Goal: Task Accomplishment & Management: Use online tool/utility

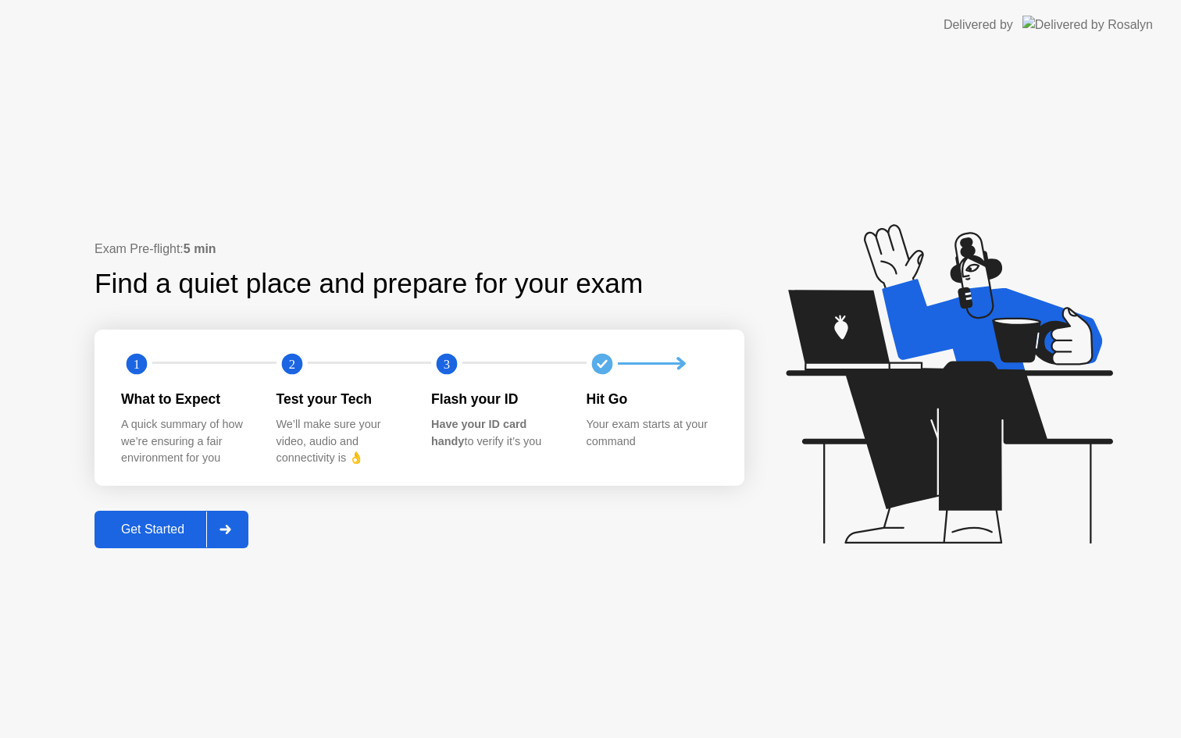
click at [135, 527] on div "Get Started" at bounding box center [152, 530] width 107 height 14
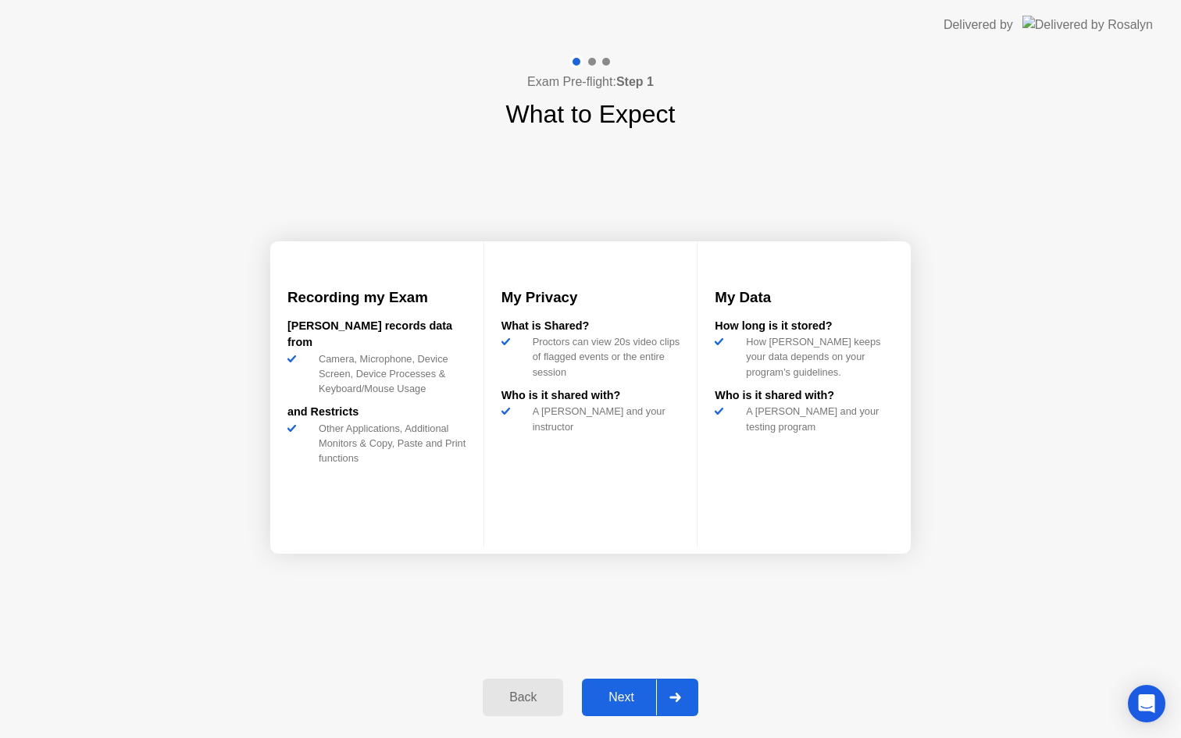
click at [614, 693] on div "Next" at bounding box center [622, 697] width 70 height 14
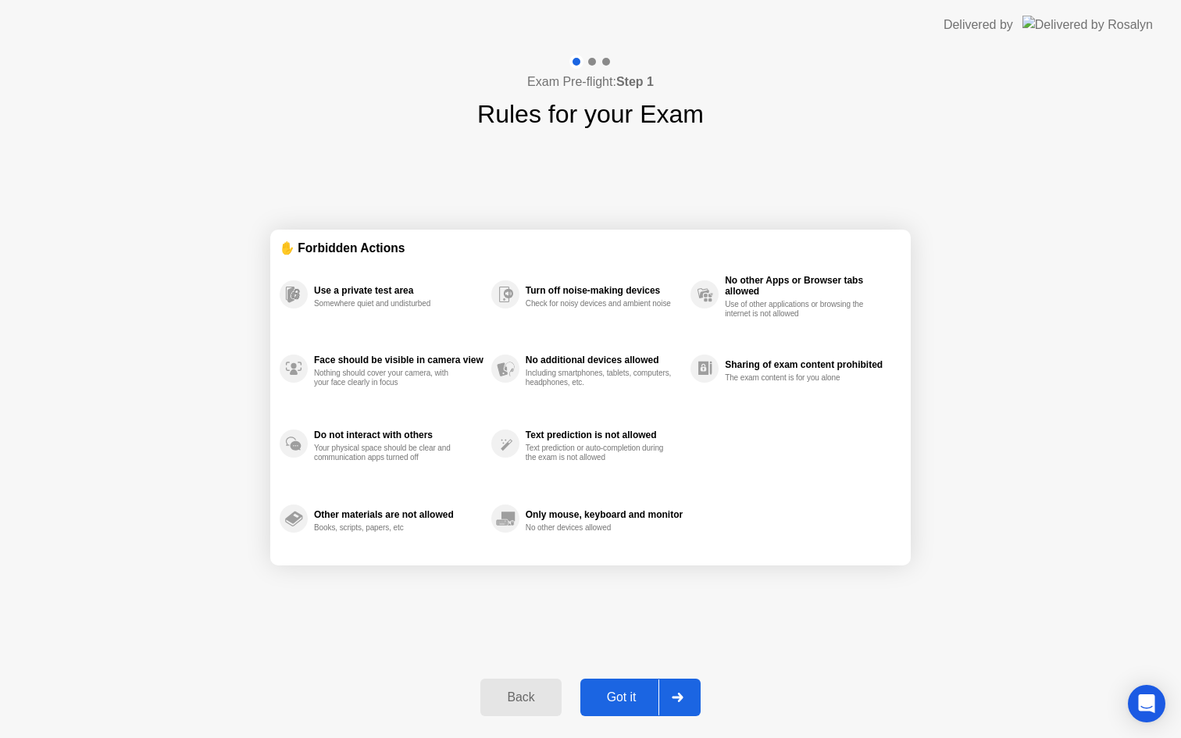
click at [614, 693] on div "Got it" at bounding box center [621, 697] width 73 height 14
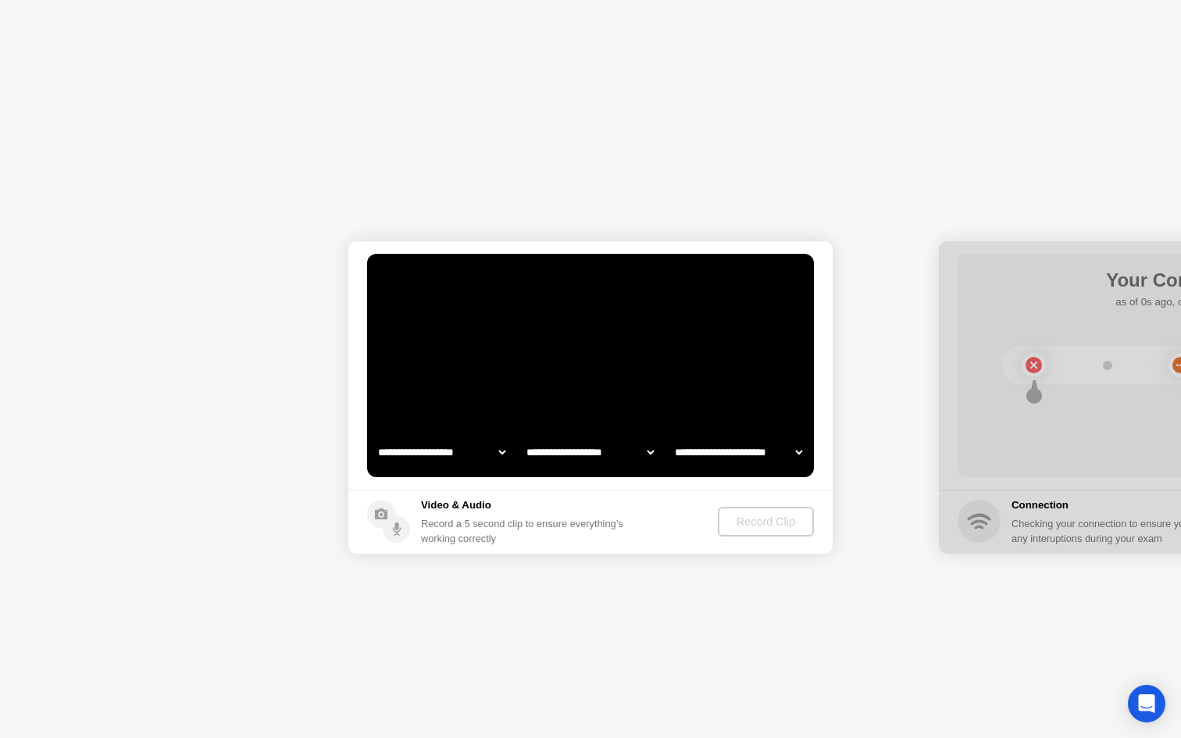
select select "**********"
select select "*******"
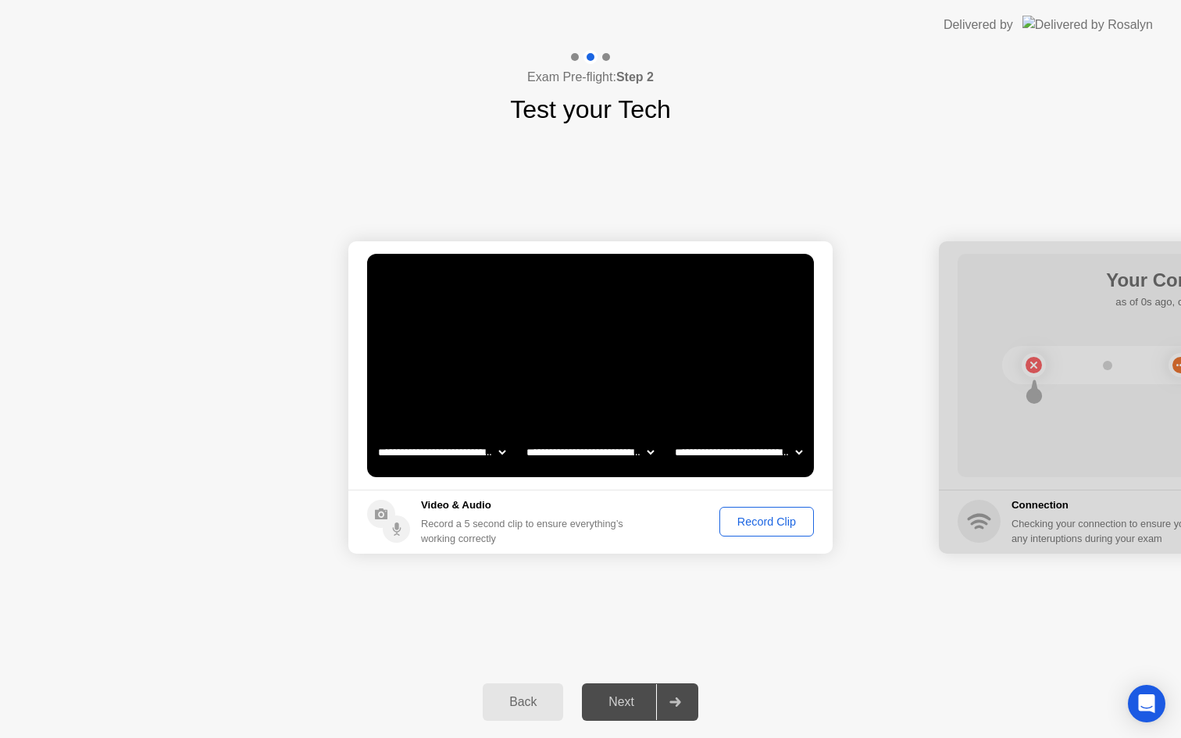
click at [741, 520] on div "Record Clip" at bounding box center [767, 521] width 84 height 12
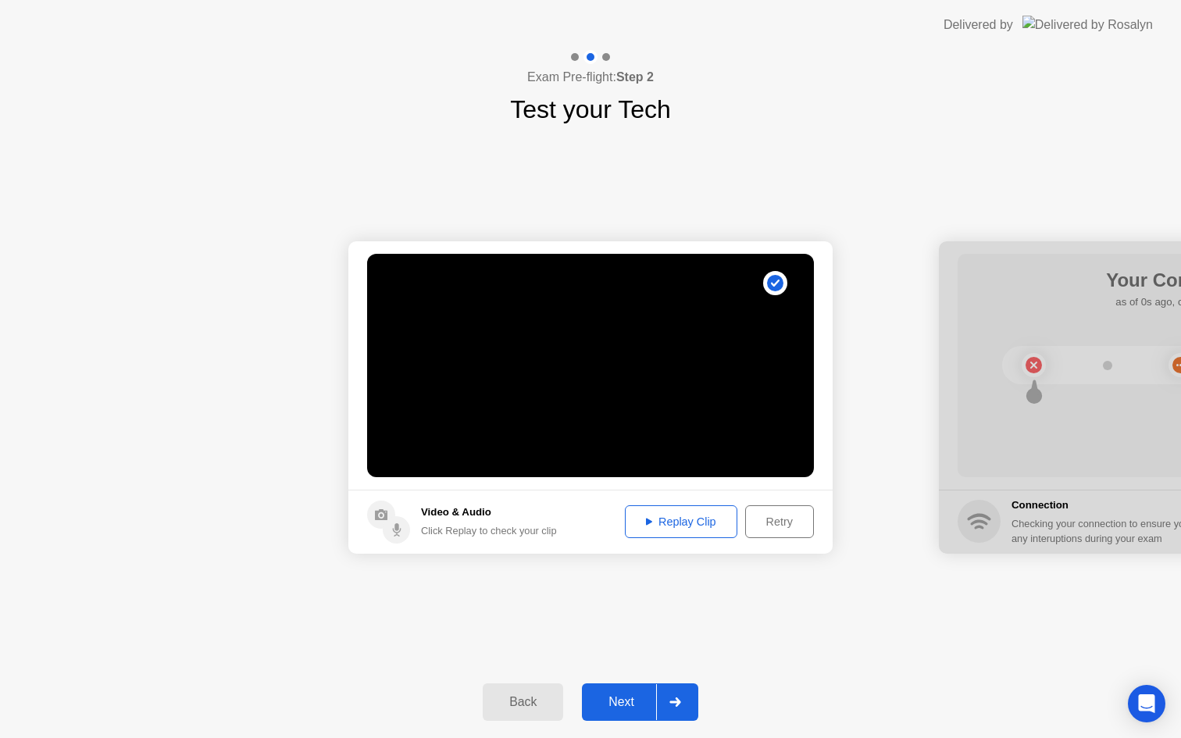
click at [629, 690] on button "Next" at bounding box center [640, 701] width 116 height 37
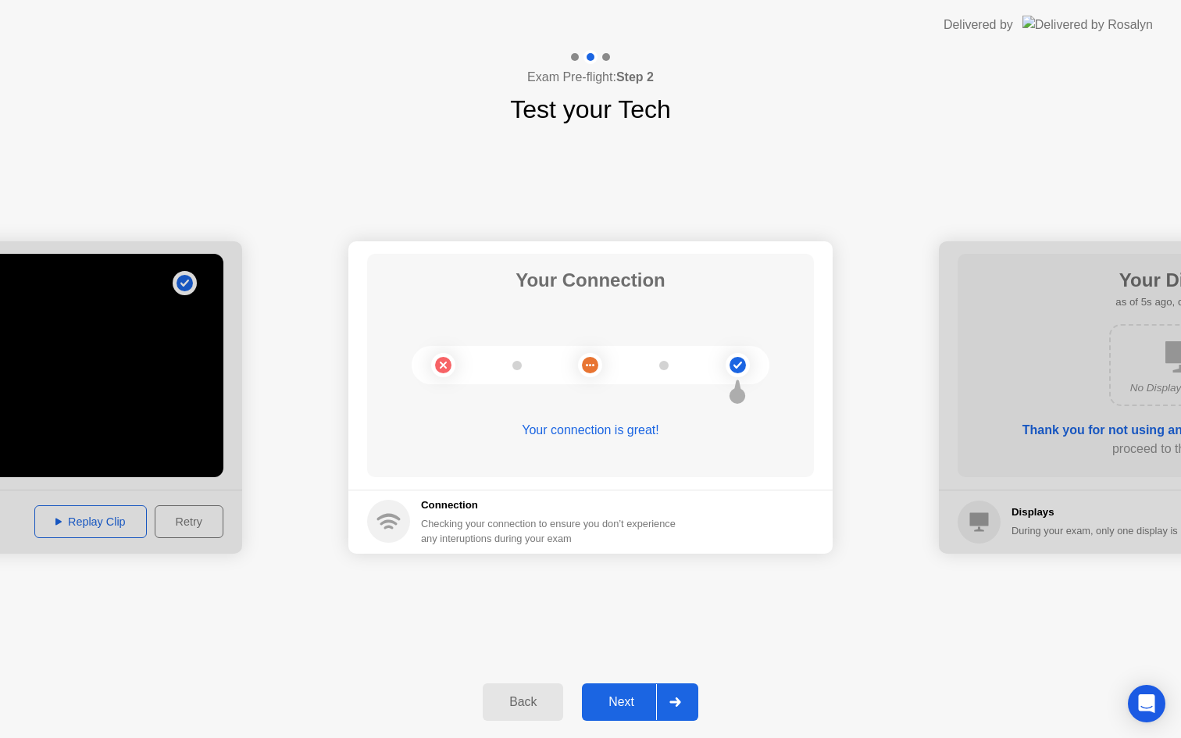
click at [626, 695] on div "Next" at bounding box center [622, 702] width 70 height 14
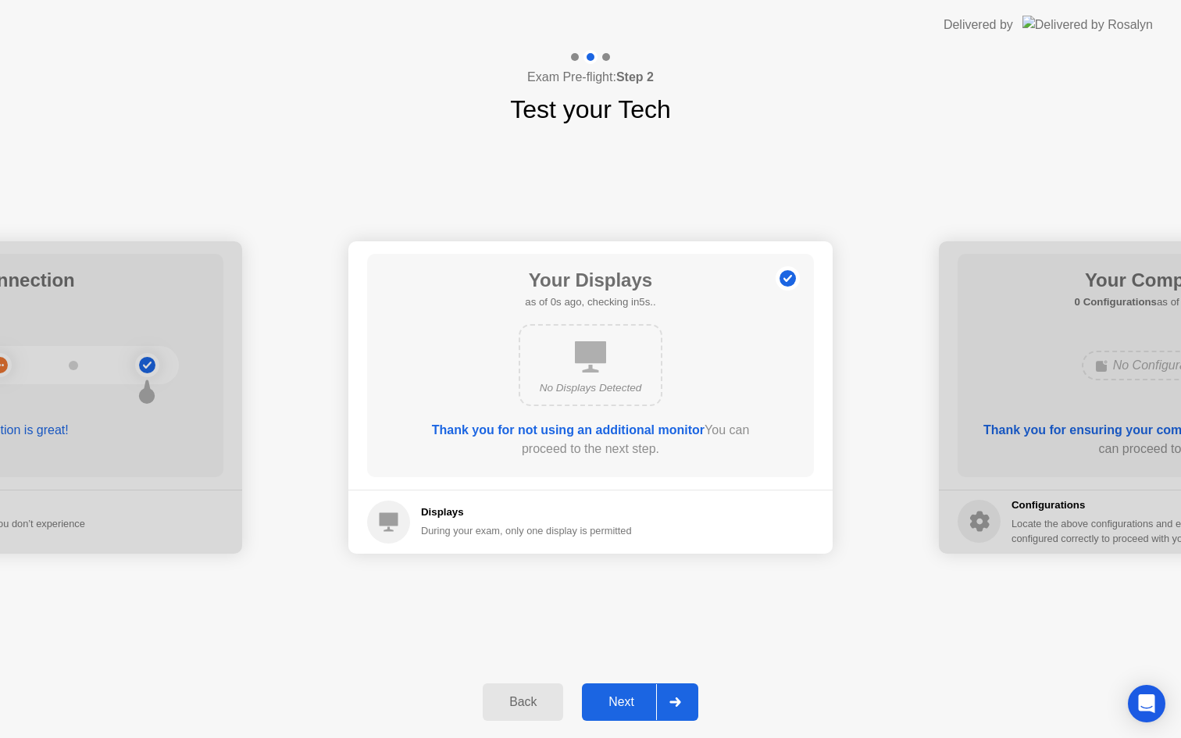
click at [626, 695] on div "Next" at bounding box center [622, 702] width 70 height 14
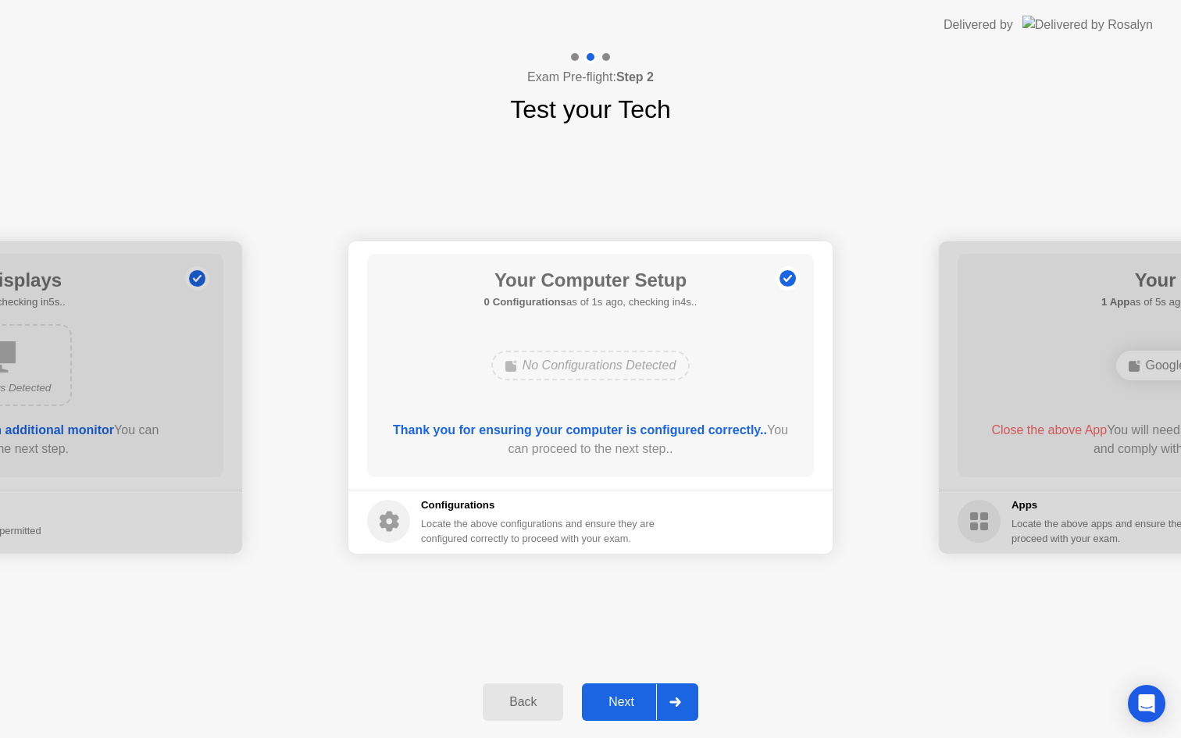
click at [626, 695] on div "Next" at bounding box center [622, 702] width 70 height 14
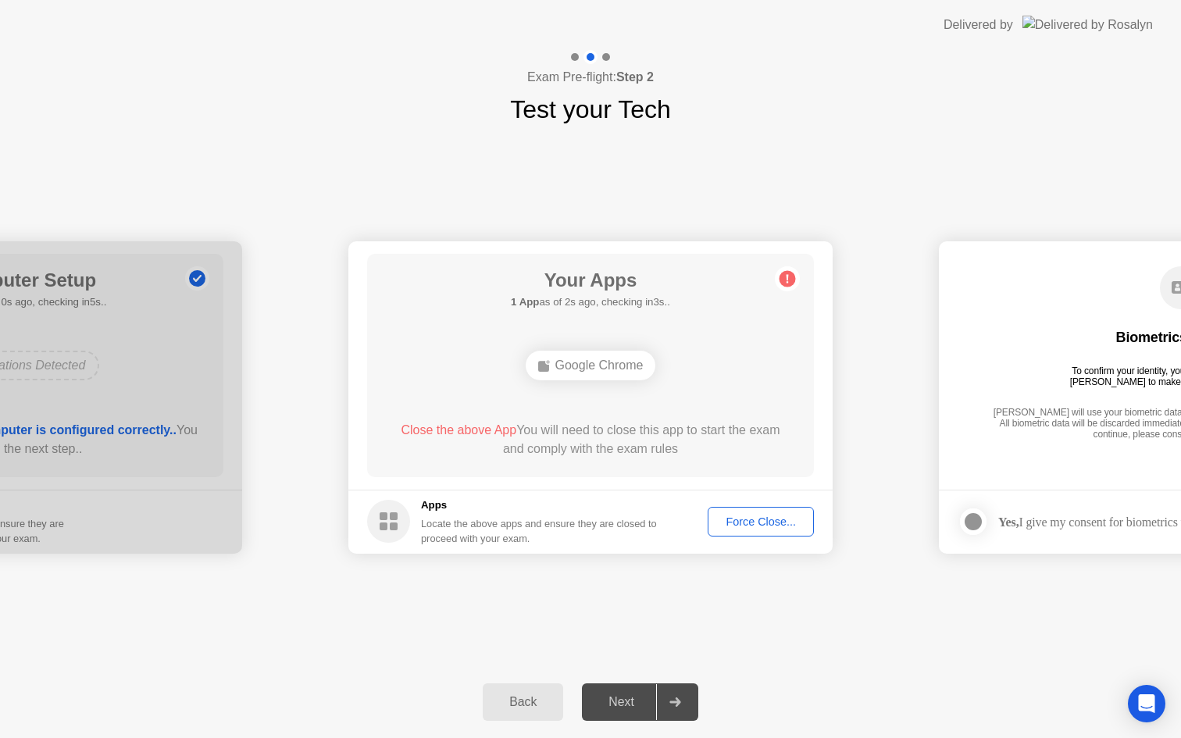
click at [738, 512] on button "Force Close..." at bounding box center [761, 522] width 106 height 30
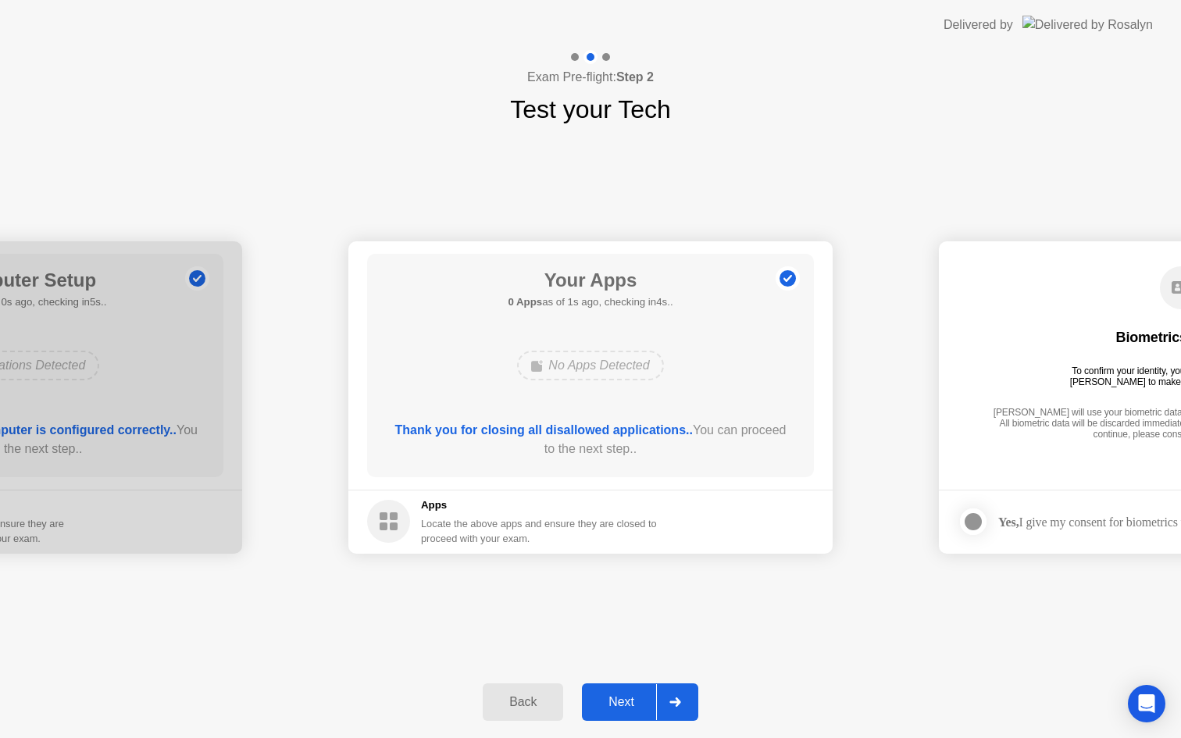
click at [619, 709] on div "Next" at bounding box center [622, 702] width 70 height 14
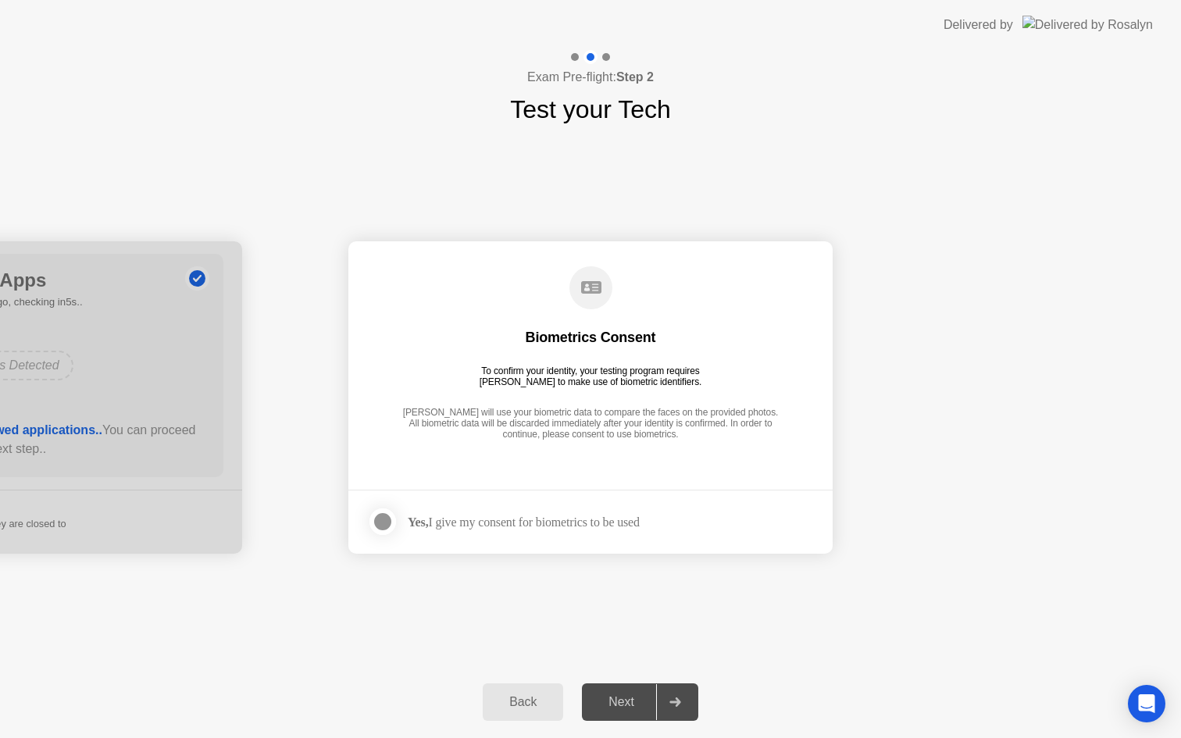
click at [540, 543] on footer "Yes, I give my consent for biometrics to be used" at bounding box center [590, 522] width 484 height 64
click at [532, 525] on div "Yes, I give my consent for biometrics to be used" at bounding box center [524, 522] width 232 height 15
click at [383, 529] on div at bounding box center [382, 521] width 19 height 19
click at [640, 707] on div "Next" at bounding box center [622, 702] width 70 height 14
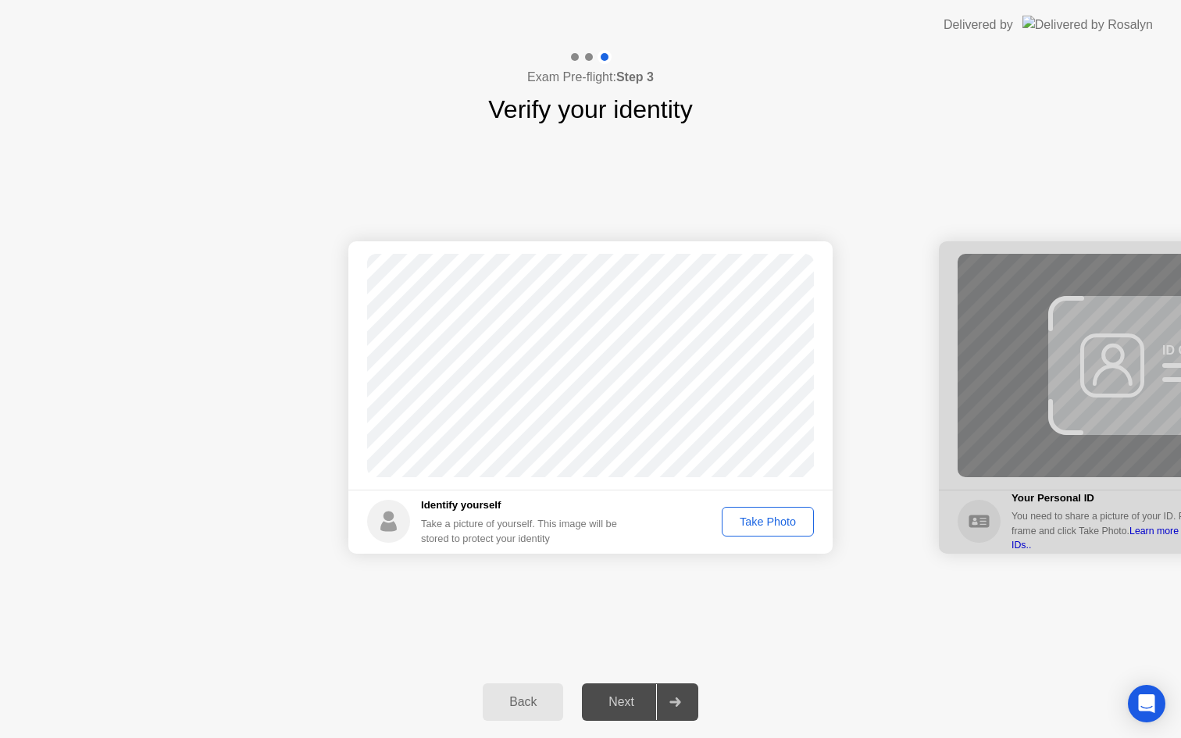
click at [764, 526] on div "Take Photo" at bounding box center [767, 521] width 81 height 12
click at [608, 697] on div "Next" at bounding box center [622, 702] width 70 height 14
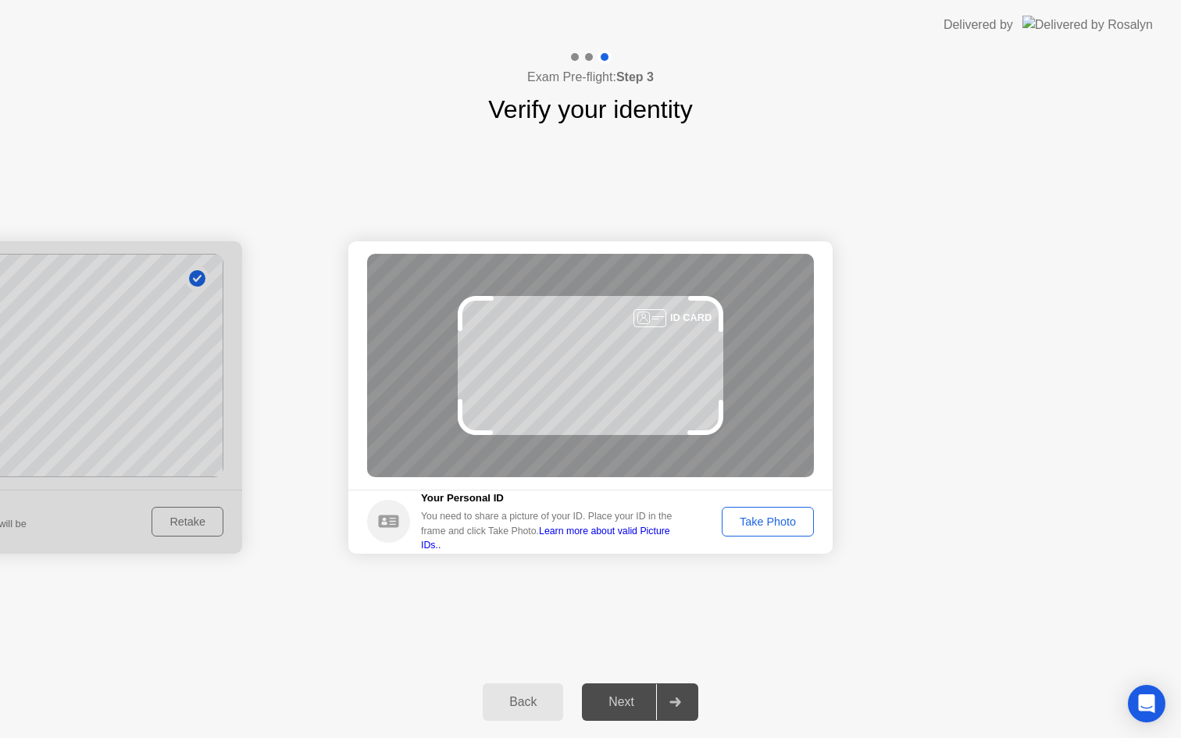
click at [619, 709] on div "Next" at bounding box center [622, 702] width 70 height 14
click at [779, 516] on div "Take Photo" at bounding box center [767, 521] width 81 height 12
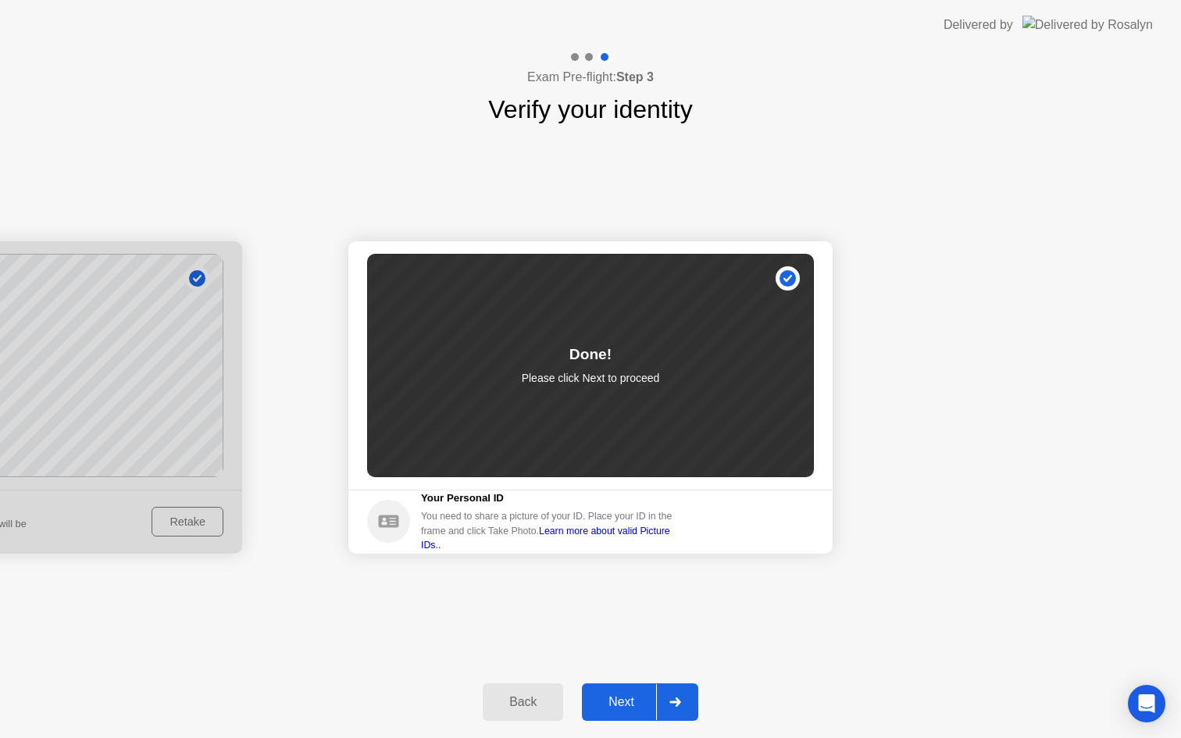
click at [615, 704] on div "Next" at bounding box center [622, 702] width 70 height 14
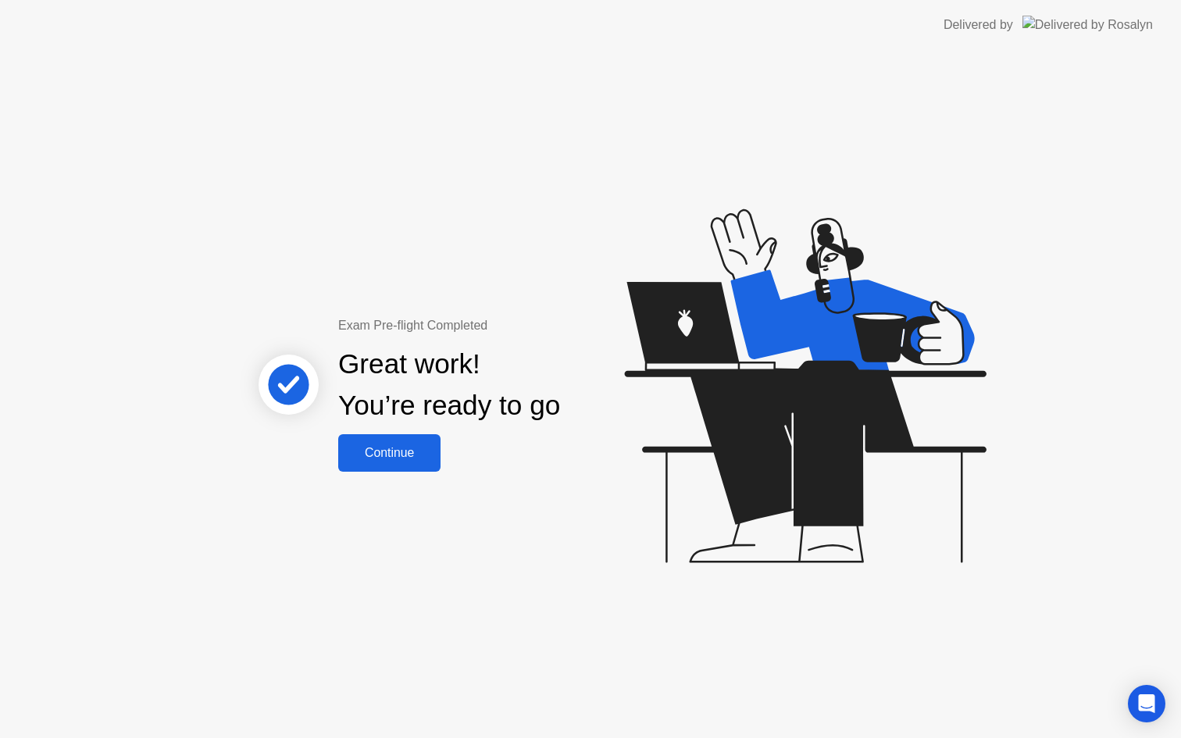
click at [430, 463] on button "Continue" at bounding box center [389, 452] width 102 height 37
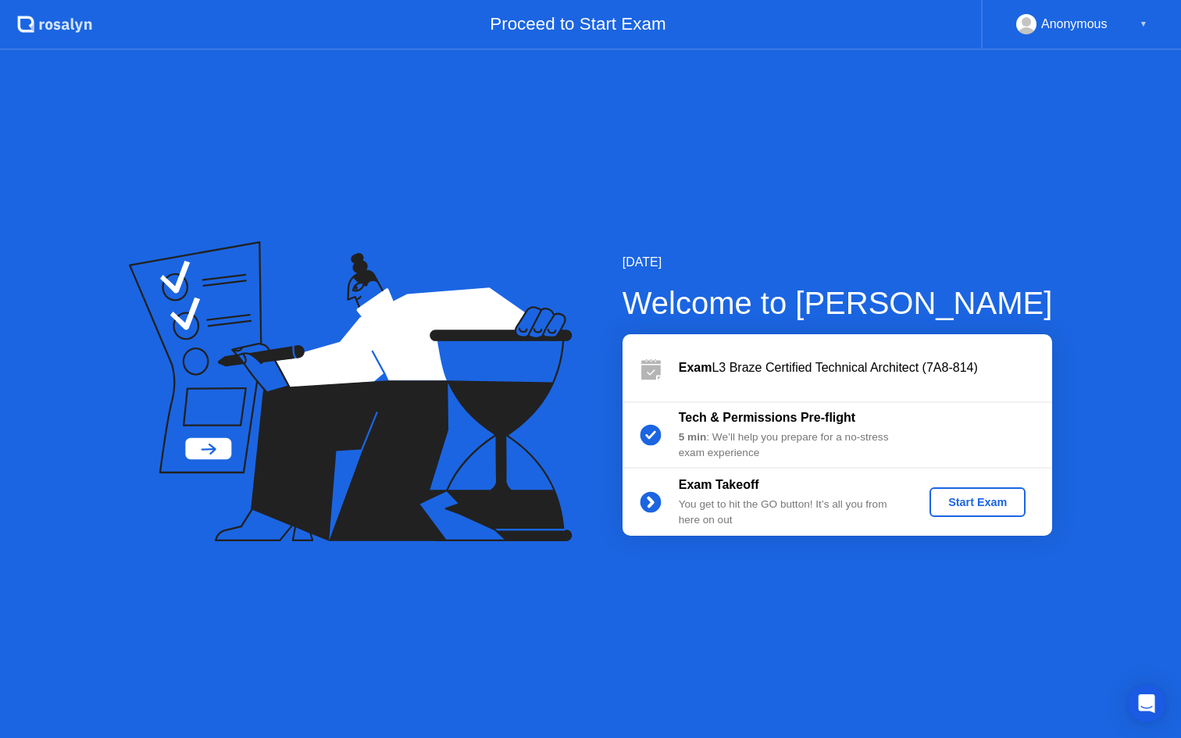
click at [979, 489] on button "Start Exam" at bounding box center [977, 502] width 96 height 30
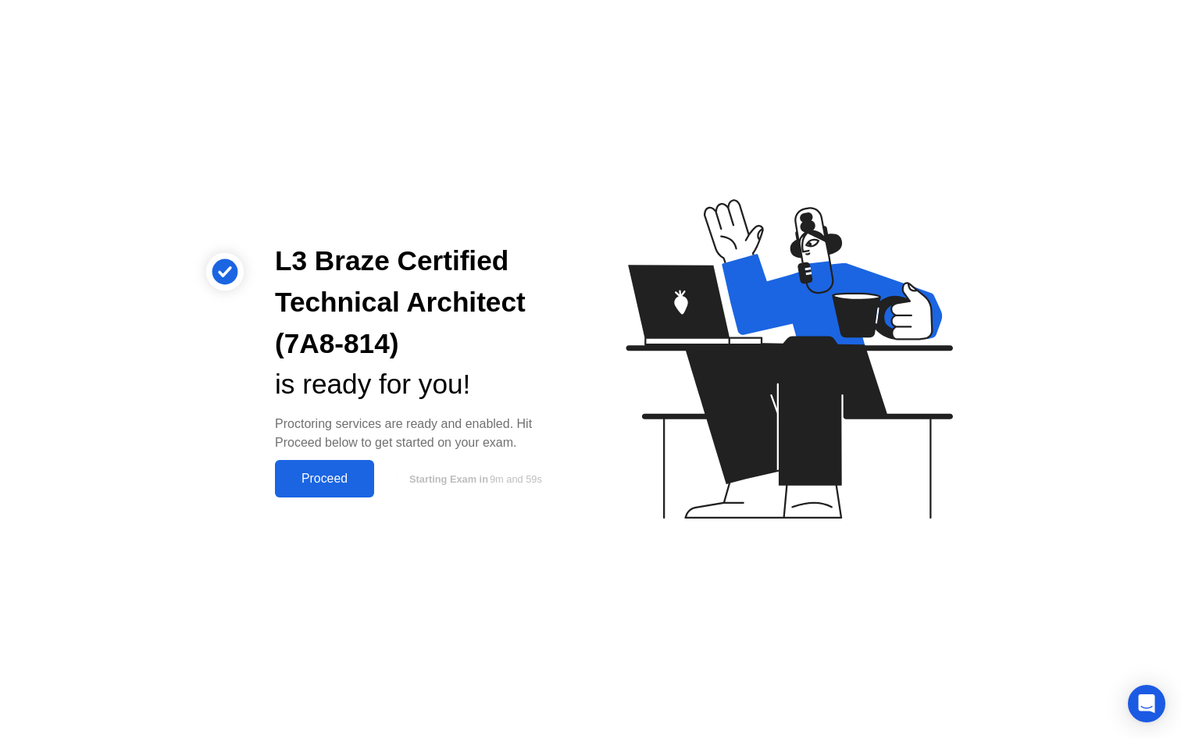
click at [348, 493] on button "Proceed" at bounding box center [324, 478] width 99 height 37
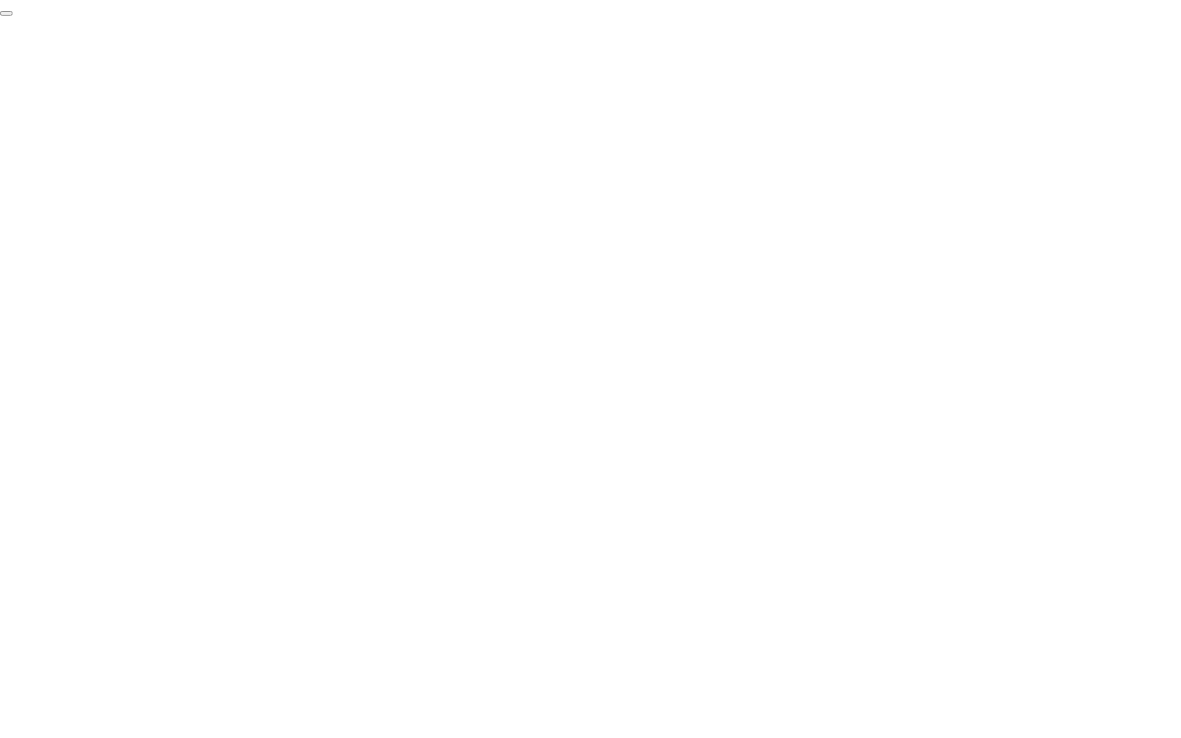
click div "End Proctoring Session"
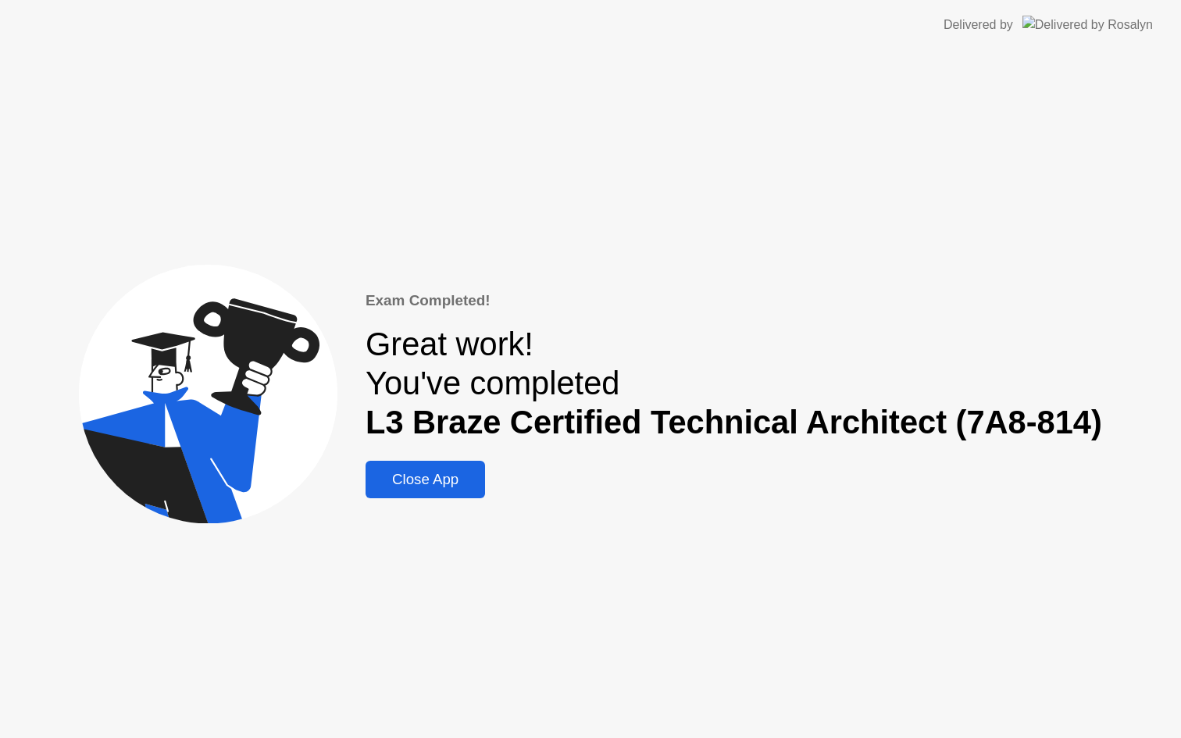
click at [406, 477] on div "Close App" at bounding box center [425, 479] width 110 height 17
